Goal: Find specific page/section: Find specific page/section

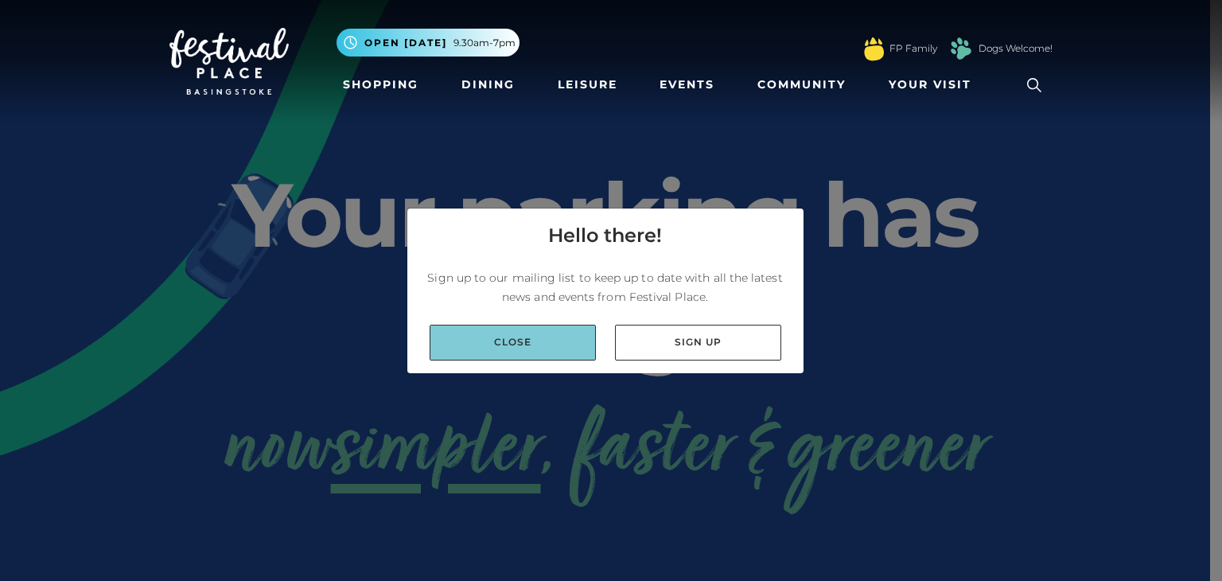
click at [519, 333] on link "Close" at bounding box center [513, 343] width 166 height 36
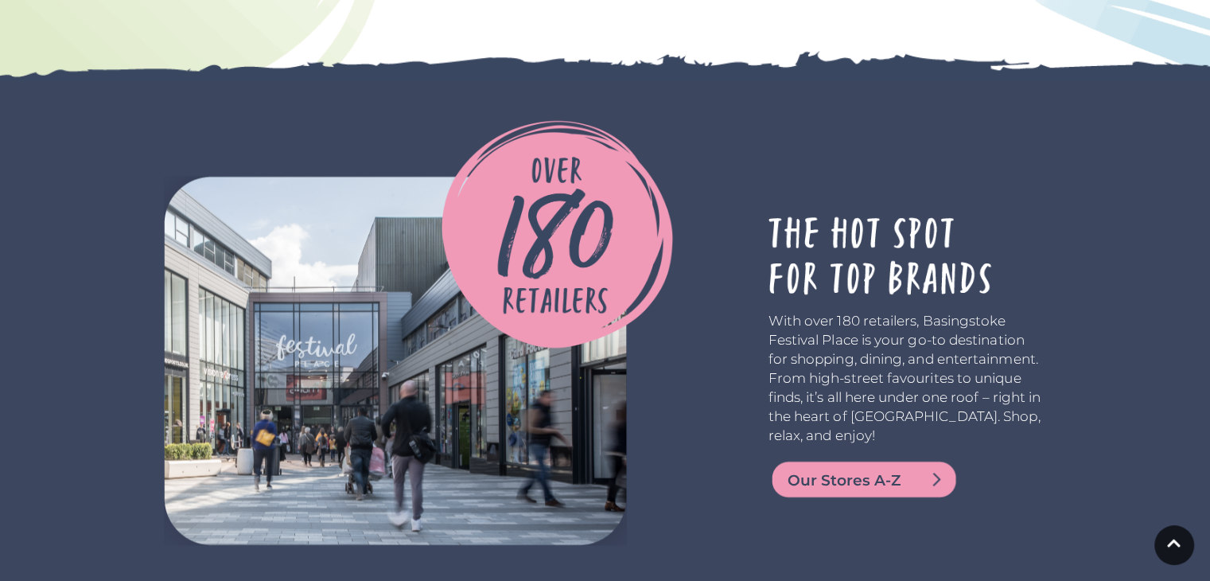
scroll to position [2774, 0]
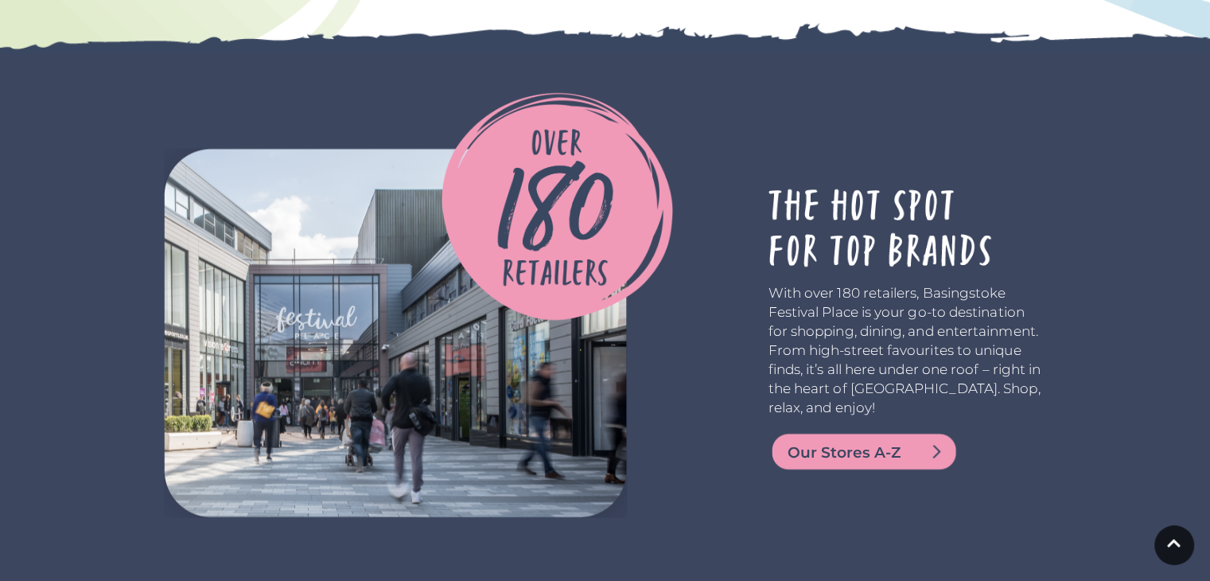
click at [862, 441] on span "Our Stores A-Z" at bounding box center [883, 452] width 191 height 22
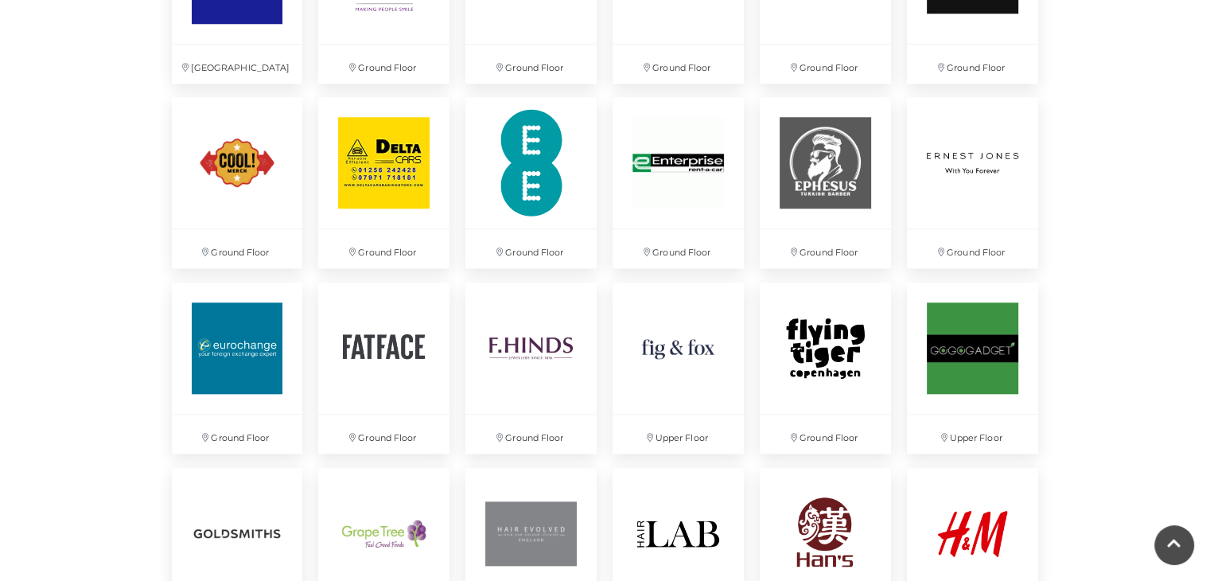
scroll to position [1683, 0]
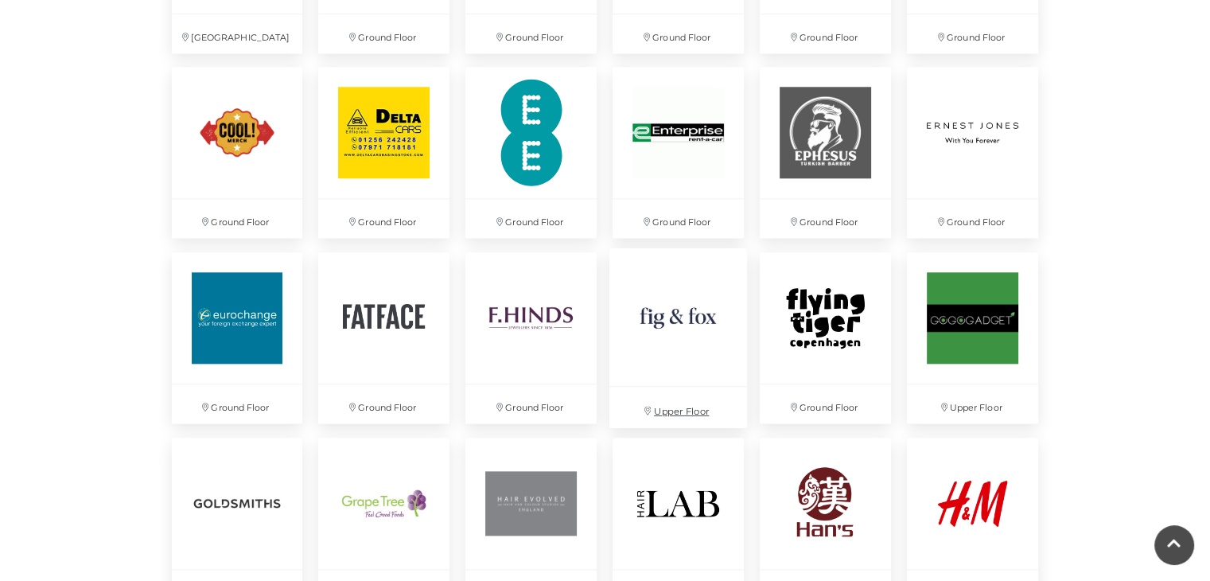
click at [658, 300] on img at bounding box center [678, 317] width 138 height 138
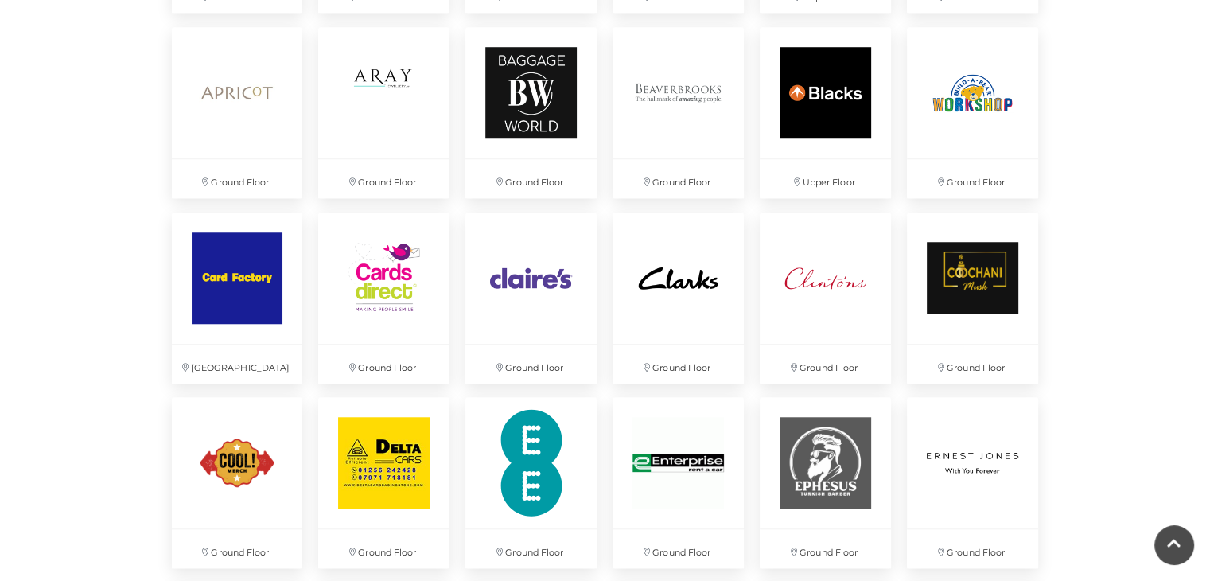
scroll to position [606, 0]
